Goal: Information Seeking & Learning: Learn about a topic

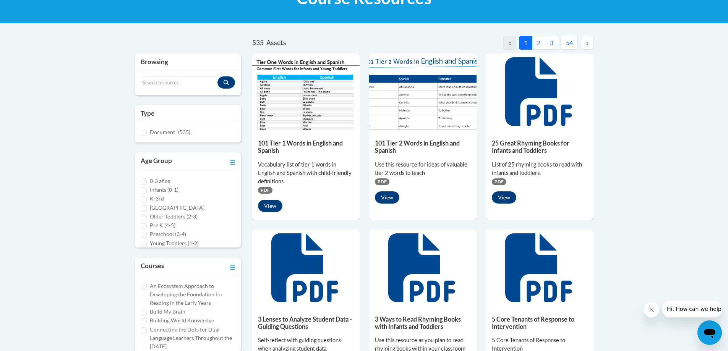
scroll to position [191, 0]
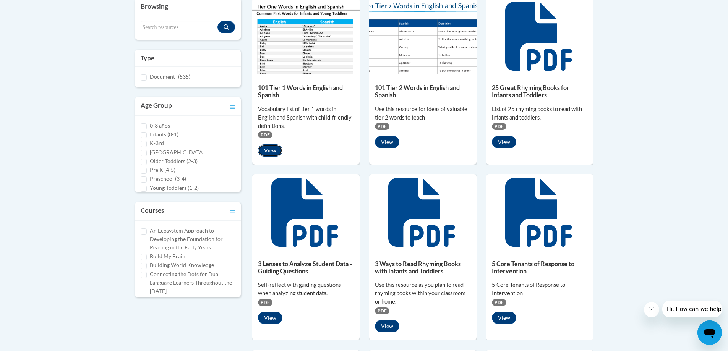
click at [273, 151] on button "View" at bounding box center [270, 150] width 24 height 12
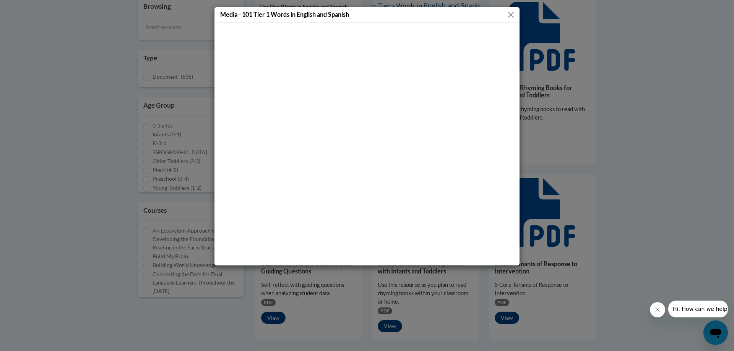
click at [510, 14] on button "Close" at bounding box center [511, 15] width 10 height 10
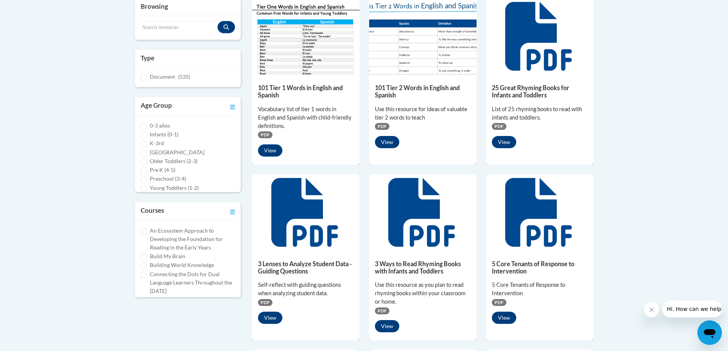
click at [272, 75] on div "101 Tier 1 Words in English and Spanish Vocabulary list of tier 1 words in Engl…" at bounding box center [305, 119] width 107 height 88
click at [275, 59] on img at bounding box center [305, 36] width 107 height 76
click at [271, 152] on button "View" at bounding box center [270, 150] width 24 height 12
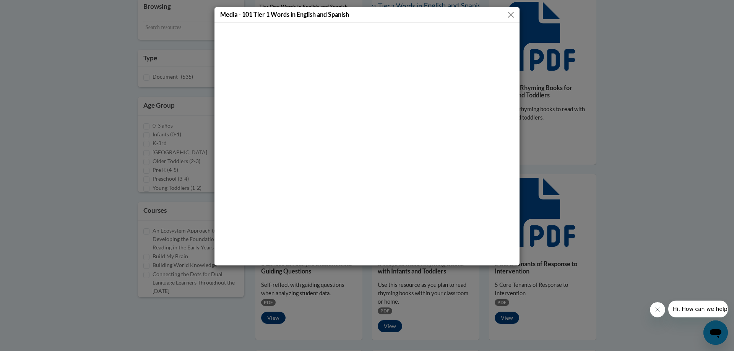
click at [514, 16] on button "Close" at bounding box center [511, 15] width 10 height 10
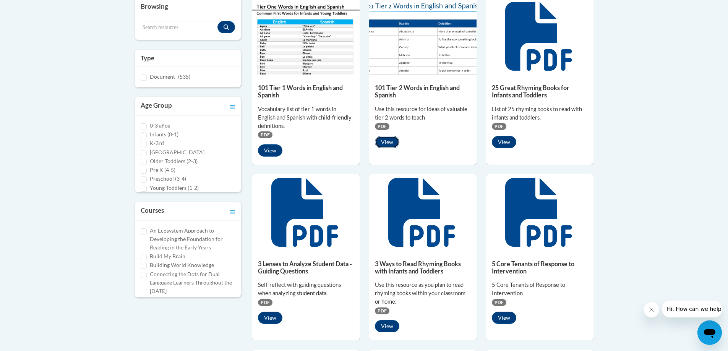
click at [394, 138] on button "View" at bounding box center [387, 142] width 24 height 12
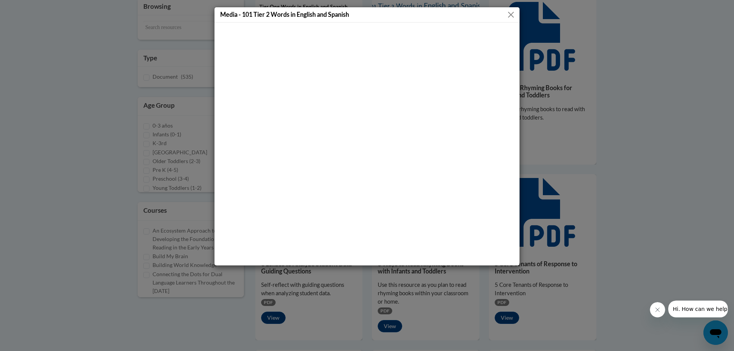
click at [512, 12] on button "Close" at bounding box center [511, 15] width 10 height 10
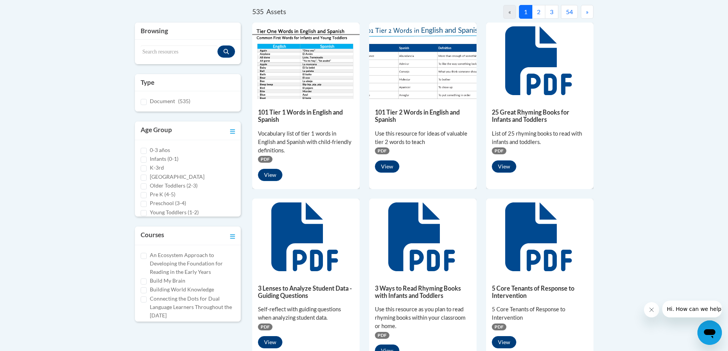
scroll to position [153, 0]
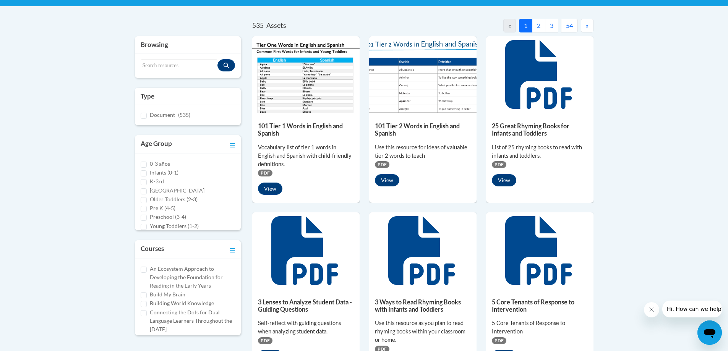
click at [413, 78] on img at bounding box center [422, 74] width 107 height 76
click at [414, 117] on div "101 Tier 2 Words in English and Spanish Use this resource for ideas of valuable…" at bounding box center [422, 152] width 107 height 79
click at [410, 127] on h5 "101 Tier 2 Words in English and Spanish" at bounding box center [423, 129] width 96 height 15
drag, startPoint x: 410, startPoint y: 154, endPoint x: 417, endPoint y: 107, distance: 48.4
click at [410, 154] on div "Use this resource for ideas of valuable tier 2 words to teach" at bounding box center [423, 151] width 96 height 17
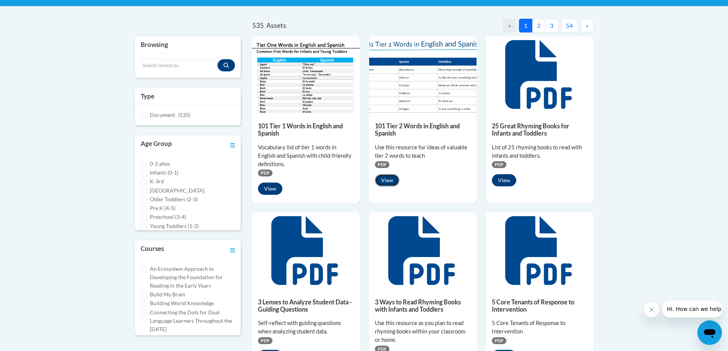
click at [379, 177] on button "View" at bounding box center [387, 180] width 24 height 12
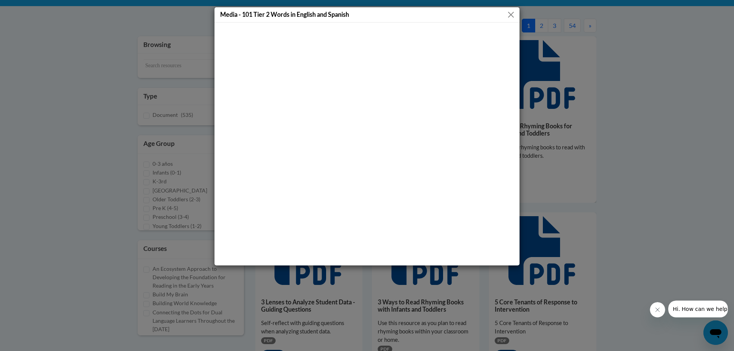
click at [510, 16] on button "Close" at bounding box center [511, 15] width 10 height 10
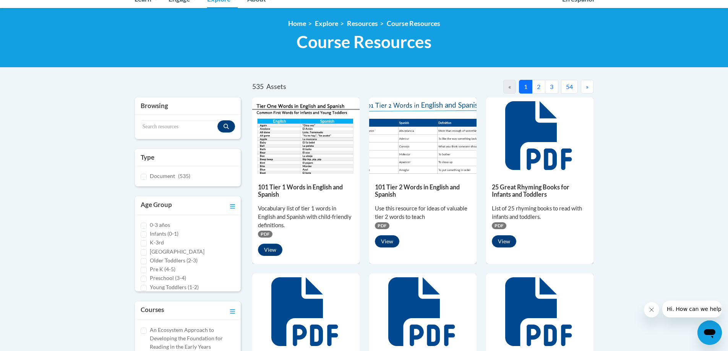
scroll to position [0, 0]
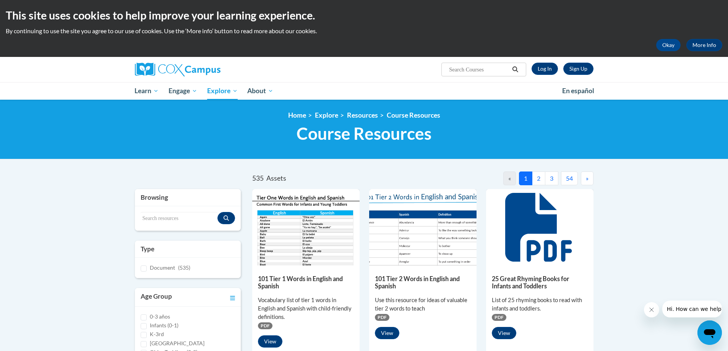
click at [538, 177] on button "2" at bounding box center [538, 179] width 13 height 14
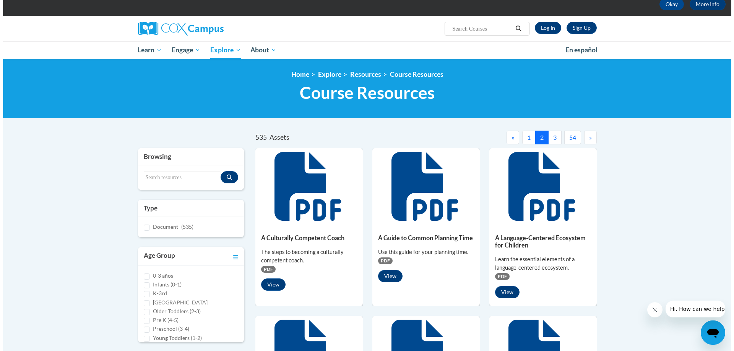
scroll to position [38, 0]
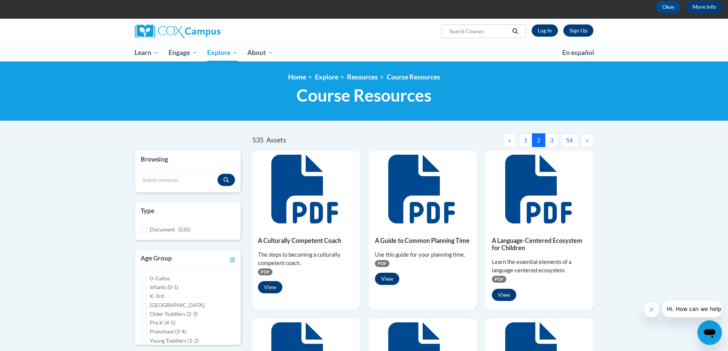
click at [530, 142] on button "1" at bounding box center [525, 140] width 13 height 14
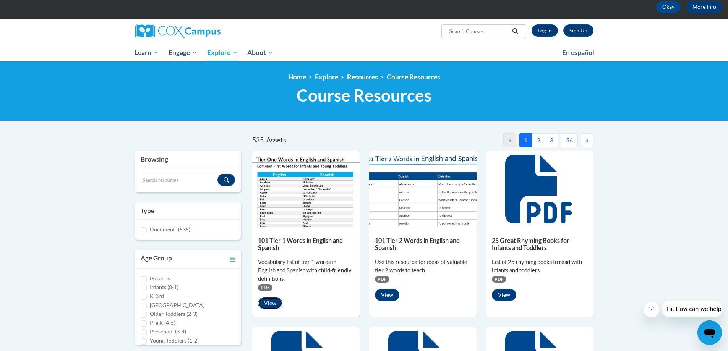
click at [274, 305] on button "View" at bounding box center [270, 303] width 24 height 12
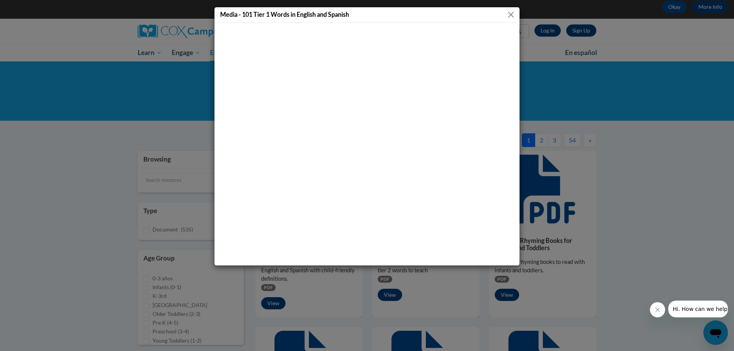
click at [510, 13] on button "Close" at bounding box center [511, 15] width 10 height 10
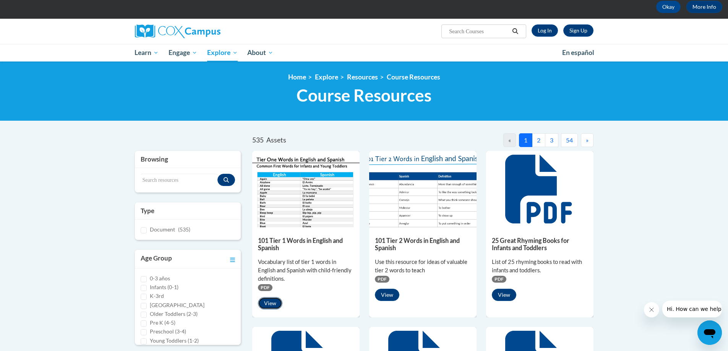
click at [274, 305] on button "View" at bounding box center [270, 303] width 24 height 12
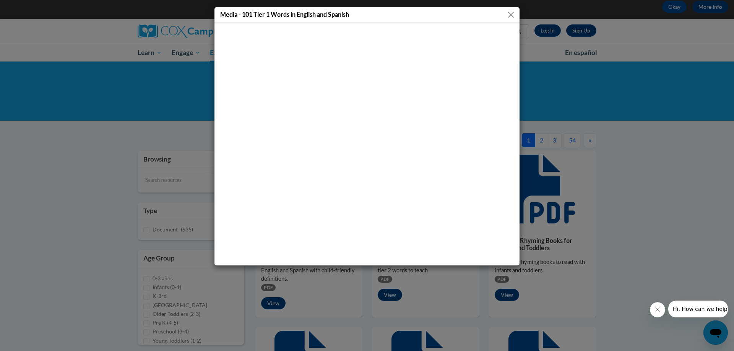
click at [512, 13] on button "Close" at bounding box center [511, 15] width 10 height 10
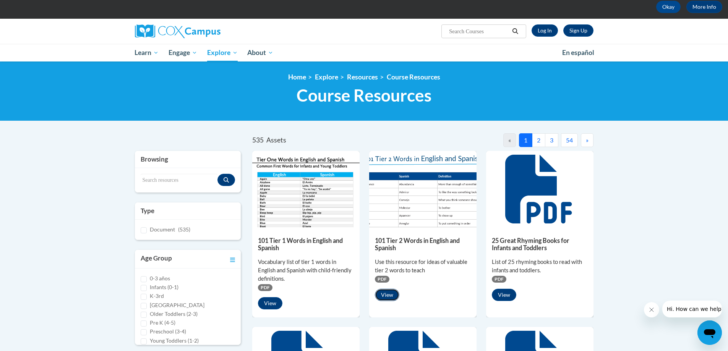
click at [387, 297] on button "View" at bounding box center [387, 295] width 24 height 12
